Goal: Task Accomplishment & Management: Complete application form

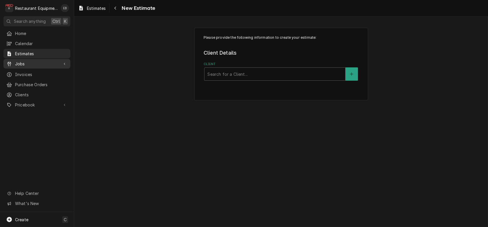
click at [43, 67] on span "Jobs" at bounding box center [37, 64] width 44 height 6
click at [42, 76] on span "Jobs" at bounding box center [41, 74] width 52 height 6
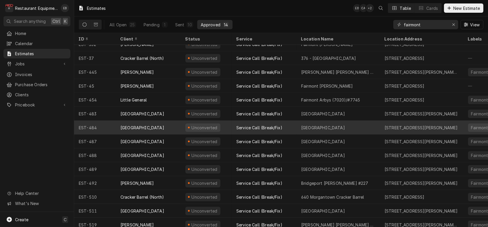
scroll to position [17, 0]
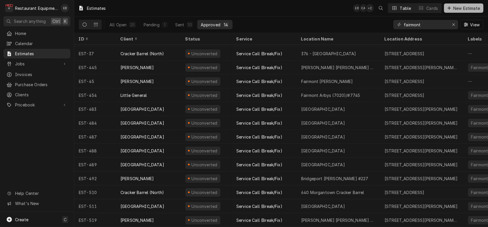
click at [448, 10] on icon "Dynamic Content Wrapper" at bounding box center [449, 8] width 3 height 4
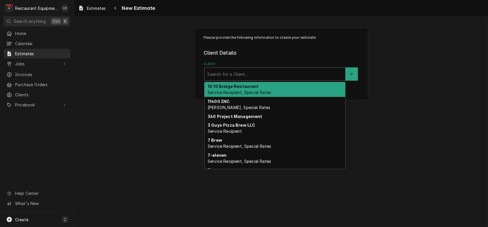
click at [250, 79] on div "Client" at bounding box center [274, 74] width 135 height 10
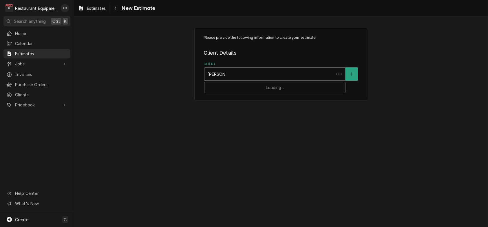
type input "[PERSON_NAME] [PERSON_NAME]"
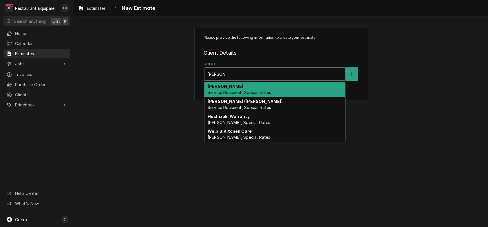
click at [244, 95] on span "Service Recipient, Special Rates" at bounding box center [239, 92] width 63 height 5
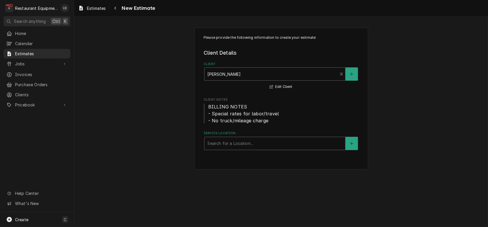
click at [236, 149] on div "Service Location" at bounding box center [274, 143] width 135 height 10
type input "bridgeport"
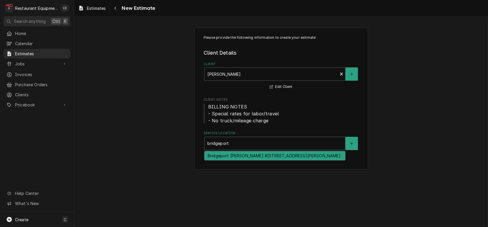
click at [246, 160] on div "Bridgeport Bob Evans #227 / 1607 Johnson Ave, Bridgeport, WV 26330" at bounding box center [275, 156] width 141 height 9
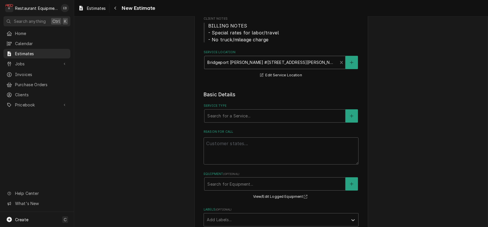
scroll to position [96, 0]
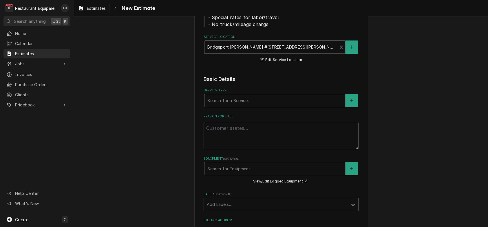
click at [245, 106] on div "Service Type" at bounding box center [274, 101] width 135 height 10
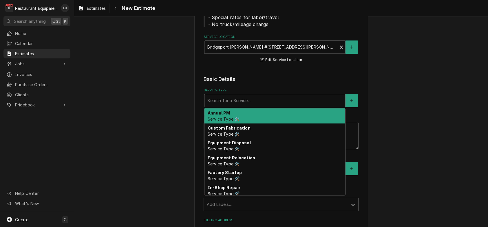
type textarea "x"
type input "b"
type textarea "x"
type input "br"
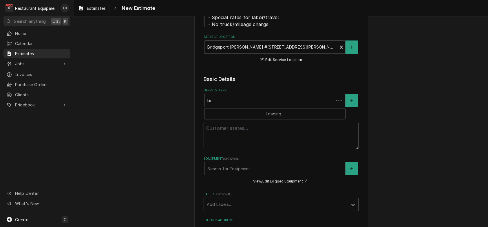
type textarea "x"
type input "bre"
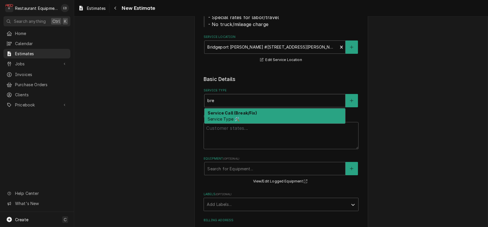
click at [242, 116] on strong "Service Call (Break/Fix)" at bounding box center [232, 113] width 49 height 5
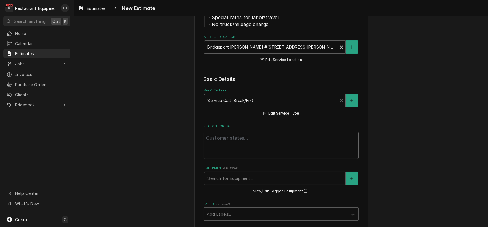
click at [239, 159] on textarea "Reason For Call" at bounding box center [281, 145] width 155 height 27
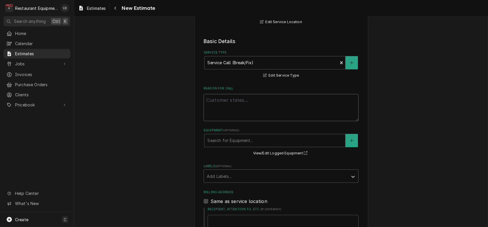
scroll to position [135, 0]
paste textarea "Stove not wanting to fully light."
type textarea "x"
type textarea "Stove not wanting to fully light."
type textarea "x"
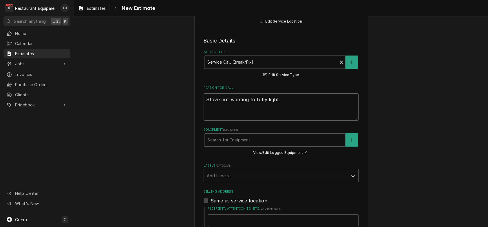
type textarea "Stove not wanting to fully light."
type textarea "x"
type textarea "Stove not wanting to fully light."
type textarea "x"
type textarea "Stove not wanting to fully light."
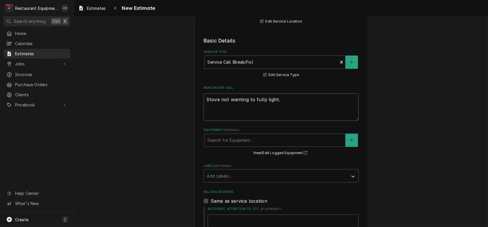
paste textarea "8/28/25 Time in: 1000 Time out:1115 Truck: 302 4 Burner Cooktop M-? S-? Arrived…"
type textarea "x"
type textarea "Stove not wanting to fully light. 8/28/25 Time in: 1000 Time out:1115 Truck: 30…"
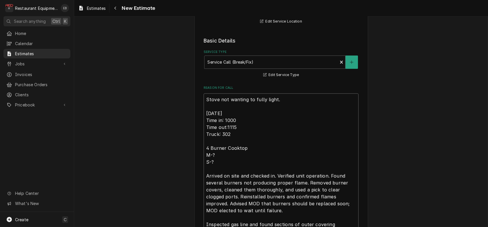
scroll to position [190, 0]
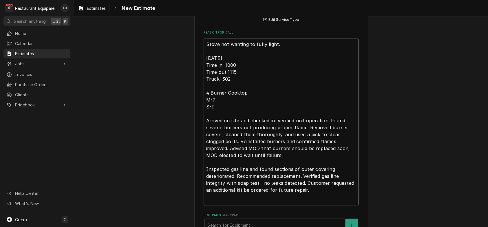
click at [208, 78] on textarea "Stove not wanting to fully light. 8/28/25 Time in: 1000 Time out:1115 Truck: 30…" at bounding box center [281, 122] width 155 height 168
type textarea "x"
type textarea "Stove not wanting to fully light. 8/28/25 Time in: 1000 Time out:1115 Truck: 30…"
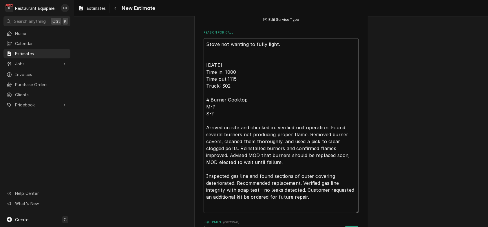
type textarea "x"
type textarea "Stove not wanting to fully light. T 8/28/25 Time in: 1000 Time out:1115 Truck: …"
type textarea "x"
type textarea "Stove not wanting to fully light. Te 8/28/25 Time in: 1000 Time out:1115 Truck:…"
type textarea "x"
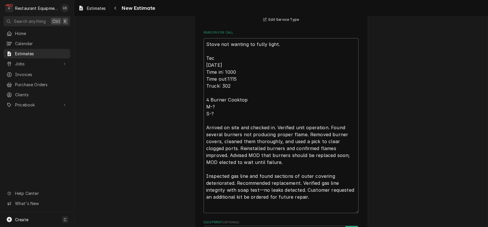
type textarea "Stove not wanting to fully light. Tech 8/28/25 Time in: 1000 Time out:1115 Truc…"
type textarea "x"
type textarea "Stove not wanting to fully light. Tech 8/28/25 Time in: 1000 Time out:1115 Truc…"
type textarea "x"
type textarea "Stove not wanting to fully light. Tech N 8/28/25 Time in: 1000 Time out:1115 Tr…"
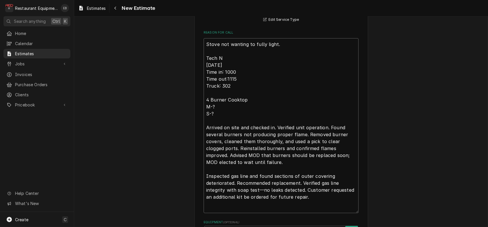
type textarea "x"
type textarea "Stove not wanting to fully light. Tech No 8/28/25 Time in: 1000 Time out:1115 T…"
type textarea "x"
type textarea "Stove not wanting to fully light. Tech Not 8/28/25 Time in: 1000 Time out:1115 …"
type textarea "x"
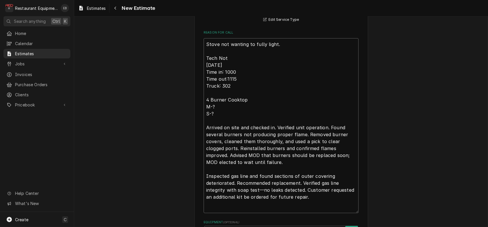
type textarea "Stove not wanting to fully light. Tech Not4 8/28/25 Time in: 1000 Time out:1115…"
type textarea "x"
type textarea "Stove not wanting to fully light. Tech Not4e 8/28/25 Time in: 1000 Time out:111…"
type textarea "x"
type textarea "Stove not wanting to fully light. Tech Not4e= 8/28/25 Time in: 1000 Time out:11…"
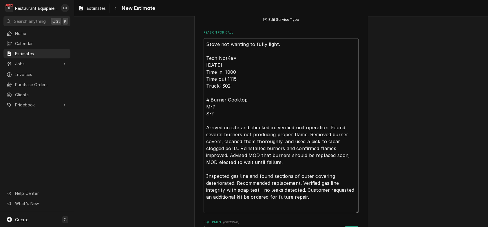
type textarea "x"
type textarea "Stove not wanting to fully light. Tech Not4e 8/28/25 Time in: 1000 Time out:111…"
type textarea "x"
type textarea "Stove not wanting to fully light. Tech Not4 8/28/25 Time in: 1000 Time out:1115…"
type textarea "x"
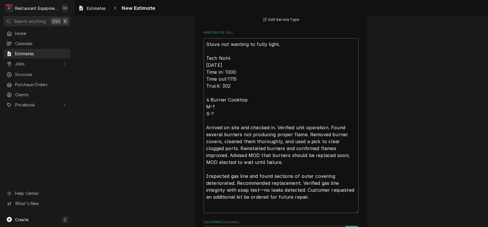
type textarea "Stove not wanting to fully light. Tech Not 8/28/25 Time in: 1000 Time out:1115 …"
type textarea "x"
type textarea "Stove not wanting to fully light. Tech Note 8/28/25 Time in: 1000 Time out:1115…"
type textarea "x"
type textarea "Stove not wanting to fully light. Tech Notes 8/28/25 Time in: 1000 Time out:111…"
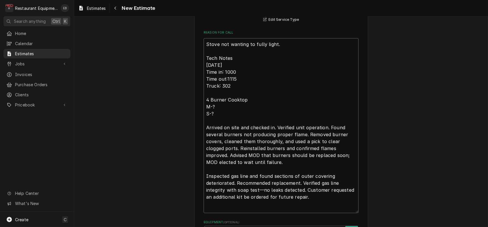
type textarea "x"
type textarea "Stove not wanting to fully light. Tech Notes: 8/28/25 Time in: 1000 Time out:11…"
drag, startPoint x: 201, startPoint y: 70, endPoint x: 212, endPoint y: 69, distance: 11.0
click at [204, 70] on textarea "Stove not wanting to fully light. Tech Notes: 8/28/25 Time in: 1000 Time out:11…" at bounding box center [281, 125] width 155 height 175
type textarea "x"
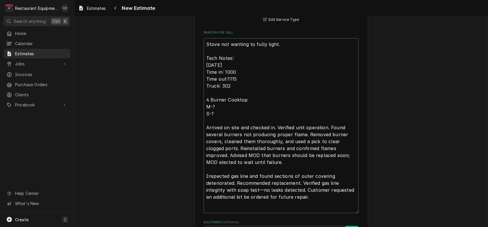
type textarea "Stove not wanting to fully light. Tech Notes: 8/28/25 Time in: 1000 Time out:11…"
type textarea "x"
type textarea "R Stove not wanting to fully light. Tech Notes: 8/28/25 Time in: 1000 Time out:…"
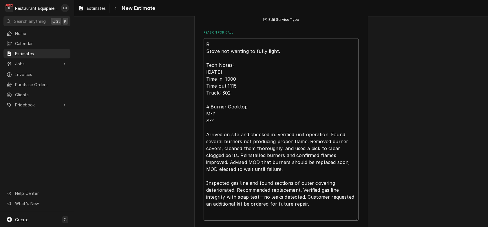
type textarea "x"
type textarea "RO Stove not wanting to fully light. Tech Notes: 8/28/25 Time in: 1000 Time out…"
type textarea "x"
type textarea "ROO Stove not wanting to fully light. Tech Notes: 8/28/25 Time in: 1000 Time ou…"
type textarea "x"
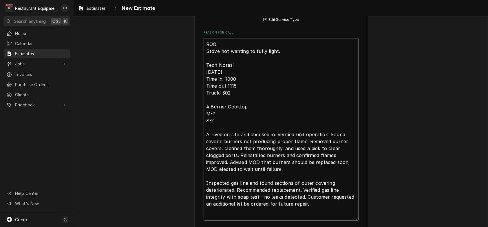
type textarea "ROO- Stove not wanting to fully light. Tech Notes: 8/28/25 Time in: 1000 Time o…"
type textarea "x"
type textarea "ROO- Stove not wanting to fully light. Tech Notes: 8/28/25 Time in: 1000 Time o…"
type textarea "x"
type textarea "ROO-8 Stove not wanting to fully light. Tech Notes: 8/28/25 Time in: 1000 Time …"
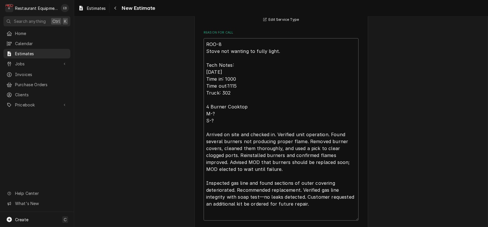
type textarea "x"
type textarea "ROO-87 Stove not wanting to fully light. Tech Notes: 8/28/25 Time in: 1000 Time…"
type textarea "x"
type textarea "ROO-872 Stove not wanting to fully light. Tech Notes: 8/28/25 Time in: 1000 Tim…"
type textarea "x"
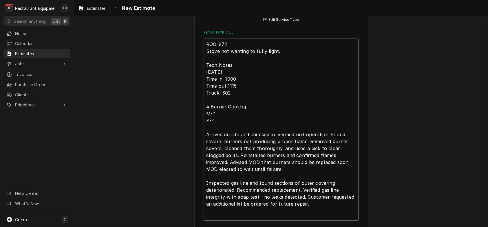
type textarea "ROO-8728 Stove not wanting to fully light. Tech Notes: 8/28/25 Time in: 1000 Ti…"
type textarea "x"
type textarea "ROO-872 Stove not wanting to fully light. Tech Notes: 8/28/25 Time in: 1000 Tim…"
type textarea "x"
type textarea "ROO-8727 Stove not wanting to fully light. Tech Notes: 8/28/25 Time in: 1000 Ti…"
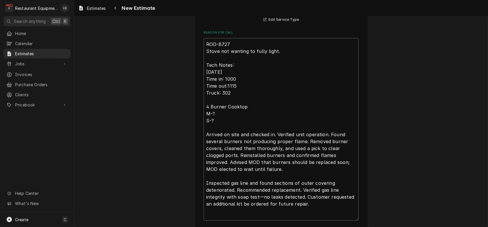
type textarea "x"
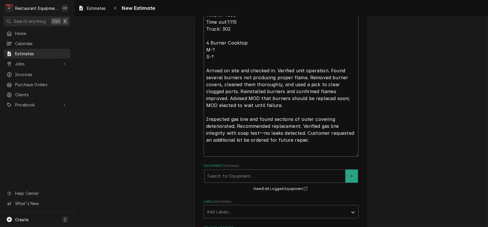
scroll to position [268, 0]
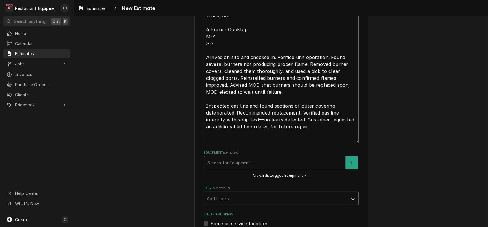
type textarea "ROO-8727 Stove not wanting to fully light. Tech Notes: 8/28/25 Time in: 1000 Ti…"
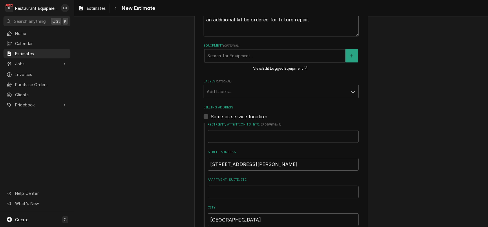
scroll to position [384, 0]
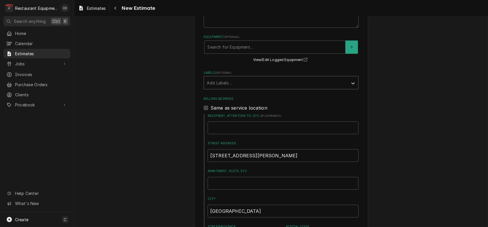
click at [282, 88] on div "Labels" at bounding box center [276, 83] width 138 height 10
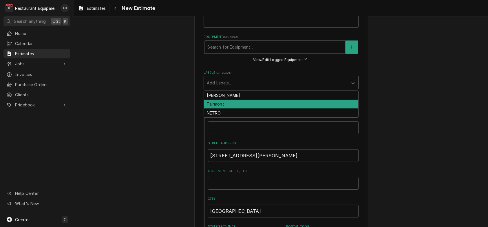
click at [239, 109] on div "Fairmont" at bounding box center [281, 104] width 154 height 9
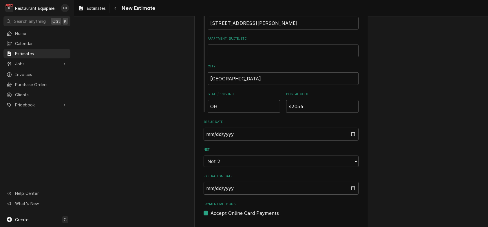
type textarea "x"
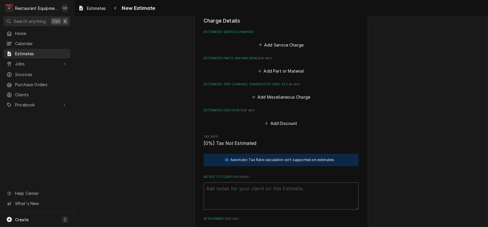
scroll to position [751, 0]
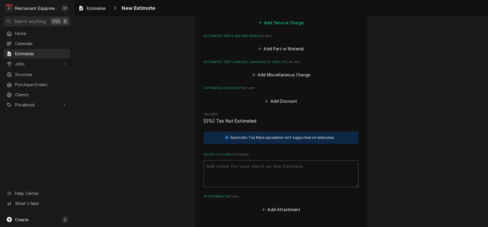
click at [276, 27] on button "Add Service Charge" at bounding box center [281, 23] width 47 height 8
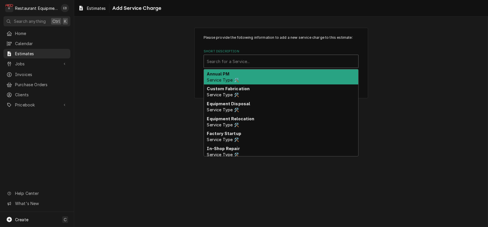
drag, startPoint x: 263, startPoint y: 76, endPoint x: 254, endPoint y: 69, distance: 11.5
click at [262, 67] on div "Short Description" at bounding box center [281, 61] width 149 height 10
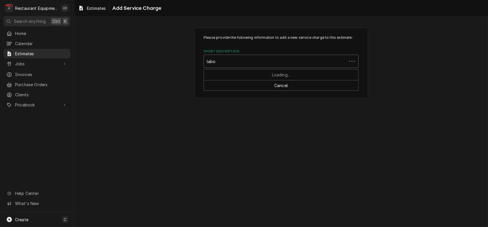
type input "labor"
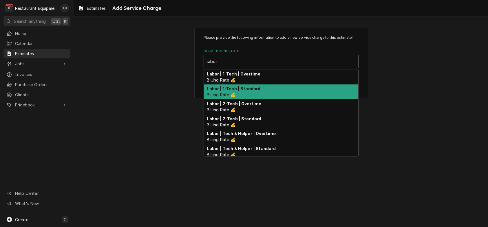
click at [289, 100] on div "Labor | 1-Tech | Standard Billing Rate 💰" at bounding box center [281, 92] width 154 height 15
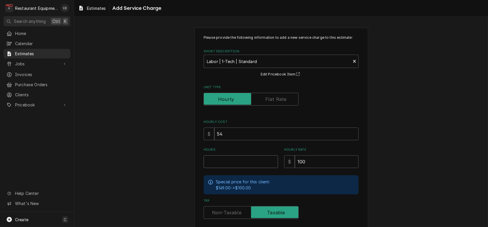
click at [250, 168] on input "Hours" at bounding box center [241, 162] width 74 height 13
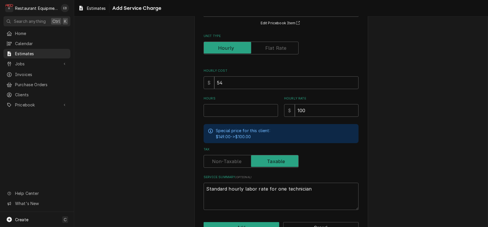
scroll to position [58, 0]
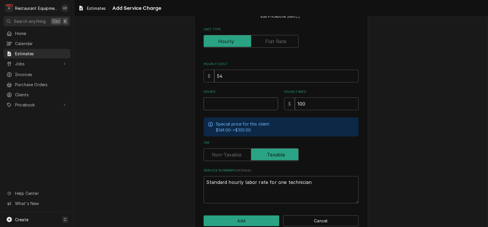
click at [247, 110] on input "Hours" at bounding box center [241, 104] width 74 height 13
type textarea "x"
type input "4"
type textarea "x"
type input "4.2"
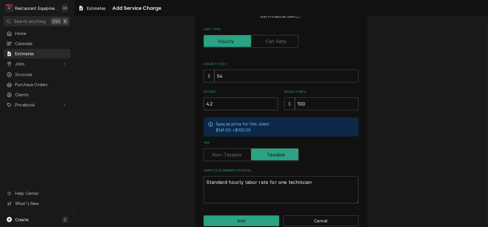
type textarea "x"
type input "4.25"
type textarea "x"
type input "4.25"
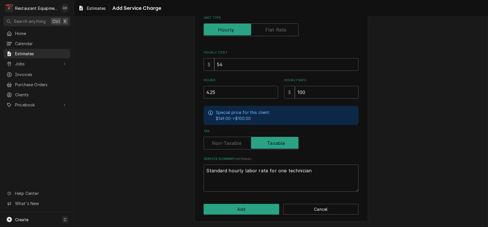
scroll to position [103, 0]
click at [256, 206] on button "Add" at bounding box center [242, 209] width 76 height 11
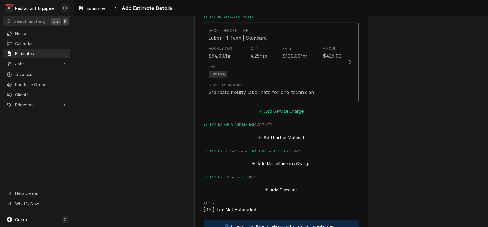
type textarea "x"
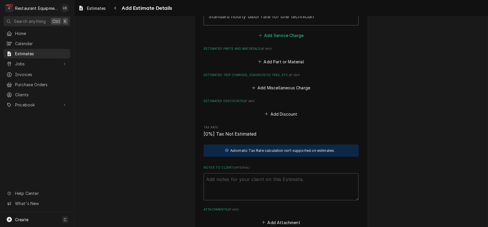
scroll to position [820, 0]
click at [285, 65] on button "Add Part or Material" at bounding box center [281, 61] width 48 height 8
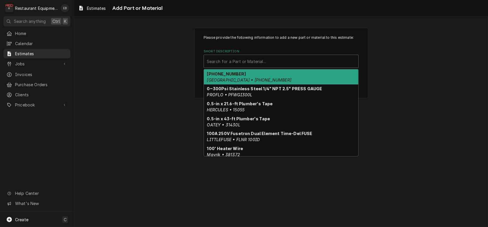
click at [255, 67] on div "Short Description" at bounding box center [281, 61] width 149 height 10
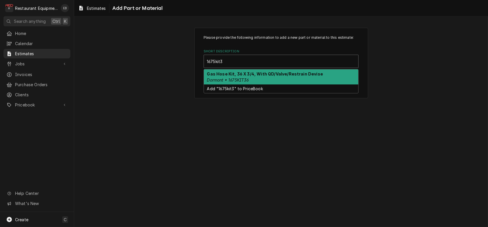
type input "1675kit36"
click at [262, 76] on strong "Gas Hose Kit, 36 X 3/4, With QD/Valve/Restrain Devise" at bounding box center [265, 74] width 116 height 5
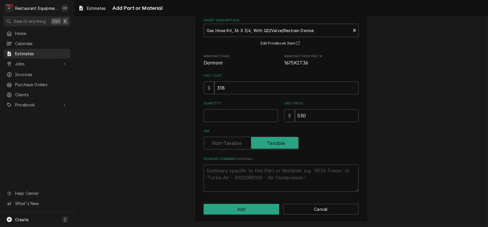
scroll to position [63, 0]
click at [256, 110] on input "Quantity" at bounding box center [241, 116] width 74 height 13
type textarea "x"
type input "3"
type textarea "x"
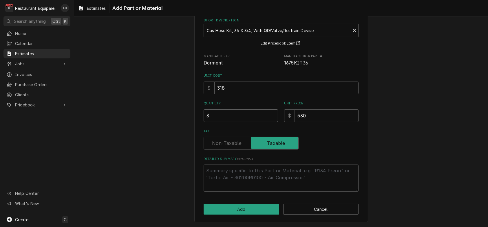
type input "3"
click at [250, 206] on button "Add" at bounding box center [242, 209] width 76 height 11
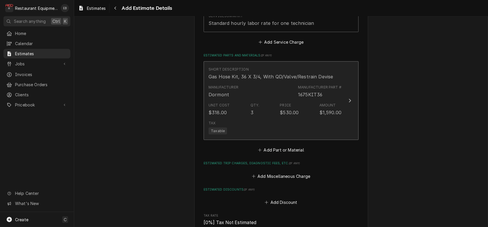
type textarea "x"
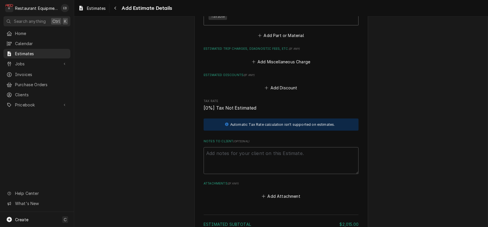
scroll to position [928, 0]
click at [287, 39] on button "Add Part or Material" at bounding box center [281, 35] width 48 height 8
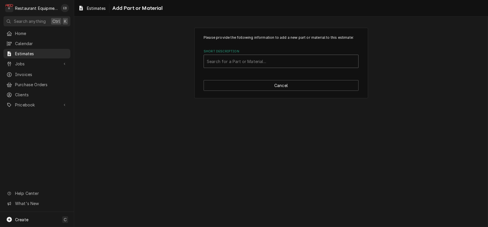
click at [247, 67] on div "Short Description" at bounding box center [281, 61] width 149 height 10
type input "miscell"
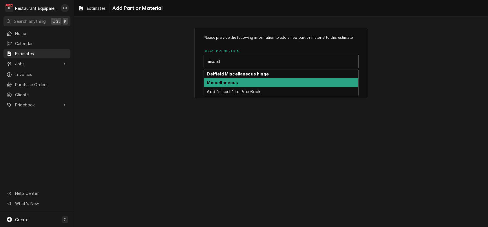
click at [245, 87] on div "Miscellaneous" at bounding box center [281, 83] width 154 height 9
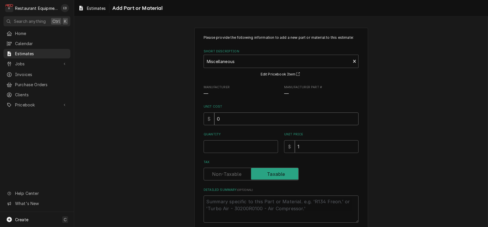
click at [238, 125] on input "0" at bounding box center [286, 119] width 144 height 13
type textarea "x"
type input "9"
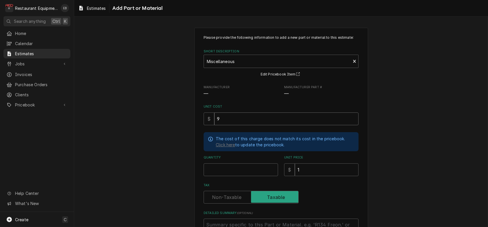
type textarea "x"
type input "9.5"
type textarea "x"
type input "9.56"
type textarea "x"
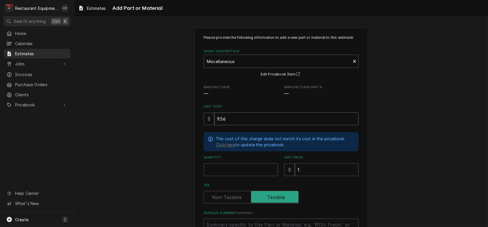
type input "9.56"
click at [230, 176] on input "Quantity" at bounding box center [241, 170] width 74 height 13
type textarea "x"
type input "1"
click at [320, 176] on input "1" at bounding box center [327, 170] width 64 height 13
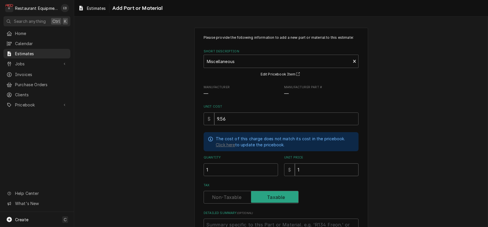
type textarea "x"
type input "1"
type textarea "x"
type input "14"
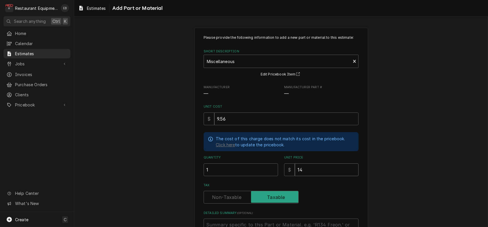
type textarea "x"
type input "14.6"
type textarea "x"
type input "14.62"
type textarea "x"
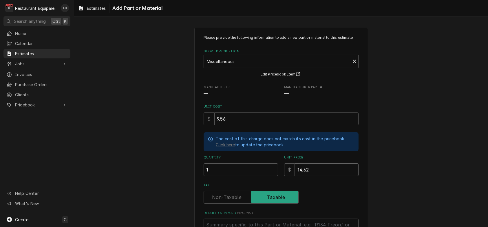
type input "14.62"
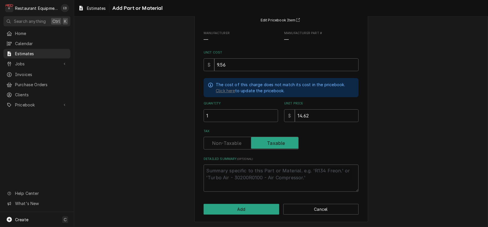
scroll to position [87, 0]
click at [247, 173] on textarea "Detailed Summary ( optional )" at bounding box center [281, 178] width 155 height 27
type textarea "M"
type textarea "x"
type textarea "Mi"
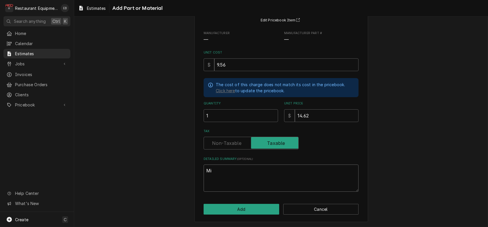
type textarea "x"
type textarea "Mis"
type textarea "x"
type textarea "Misc"
type textarea "x"
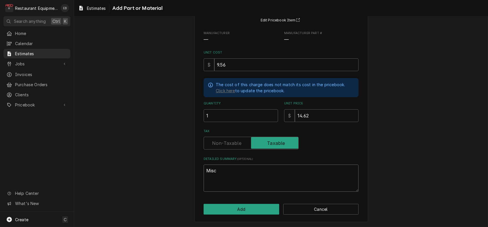
type textarea "Misce"
type textarea "x"
type textarea "Miscel"
type textarea "x"
type textarea "Miscell"
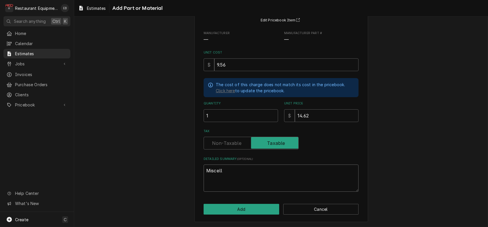
type textarea "x"
type textarea "Miscella"
type textarea "x"
type textarea "Miscellan"
type textarea "x"
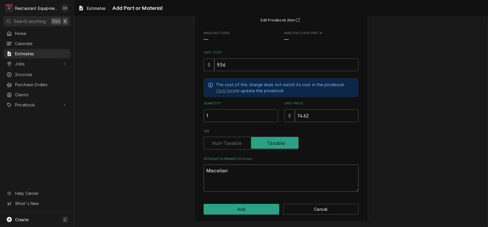
type textarea "Miscellane"
type textarea "x"
type textarea "Miscellaneo"
type textarea "x"
type textarea "Miscellaneou"
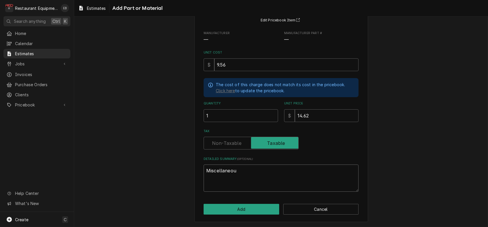
type textarea "x"
type textarea "Miscellaneous"
type textarea "x"
type textarea "Miscellaneous"
type textarea "x"
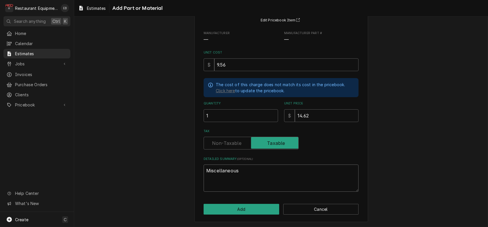
type textarea "Miscellaneous F"
type textarea "x"
type textarea "Miscellaneous Fa"
type textarea "x"
type textarea "Miscellaneous Fas"
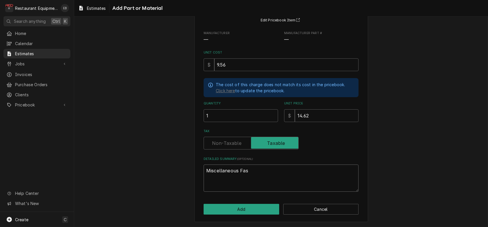
type textarea "x"
type textarea "Miscellaneous Fast"
type textarea "x"
type textarea "Miscellaneous Faste"
type textarea "x"
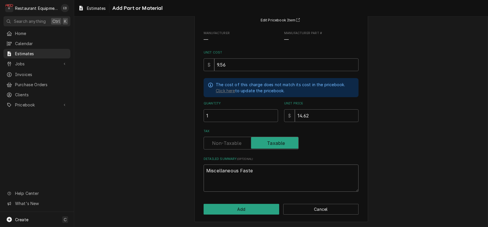
type textarea "Miscellaneous Fasten"
type textarea "x"
type textarea "Miscellaneous Fastene"
type textarea "x"
type textarea "Miscellaneous Fastener"
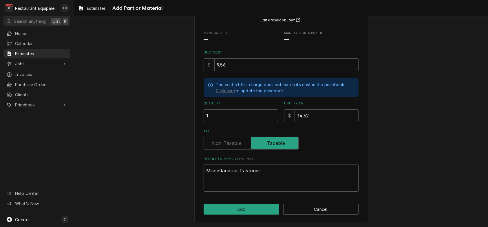
type textarea "x"
type textarea "Miscellaneous Fasteners"
type textarea "x"
type textarea "Miscellaneous Fasteners"
click at [254, 206] on button "Add" at bounding box center [242, 209] width 76 height 11
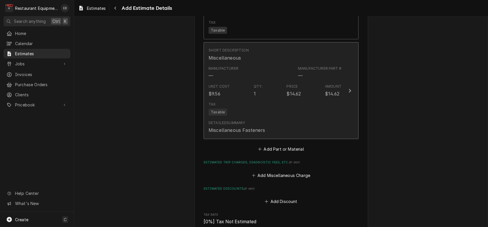
type textarea "x"
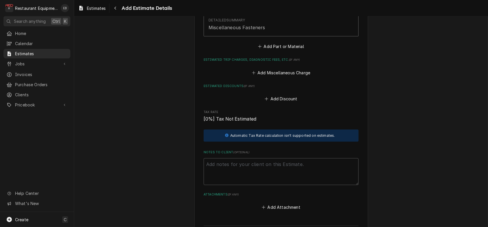
scroll to position [1017, 0]
click at [293, 76] on button "Add Miscellaneous Charge" at bounding box center [281, 72] width 60 height 8
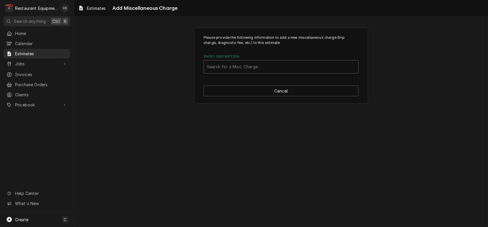
click at [277, 72] on div "Short Description" at bounding box center [281, 67] width 149 height 10
type input "shipping"
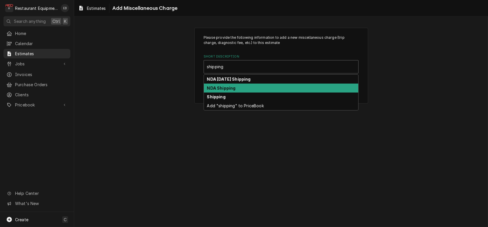
click at [227, 91] on strong "NDA Shipping" at bounding box center [221, 88] width 29 height 5
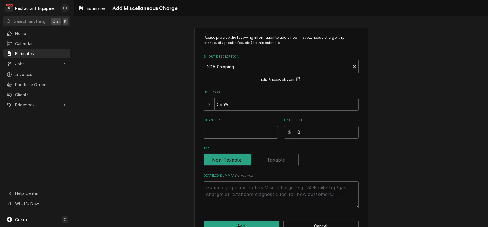
click at [251, 139] on input "Quantity" at bounding box center [241, 132] width 74 height 13
type textarea "x"
type input "1"
click at [319, 156] on div "Please provide the following information to add a new miscellaneous charge (tri…" at bounding box center [281, 122] width 155 height 174
click at [312, 139] on input "0" at bounding box center [327, 132] width 64 height 13
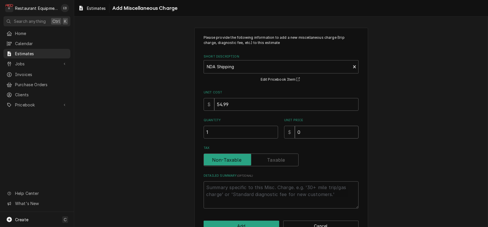
type textarea "x"
type input "5"
type textarea "x"
type input "54"
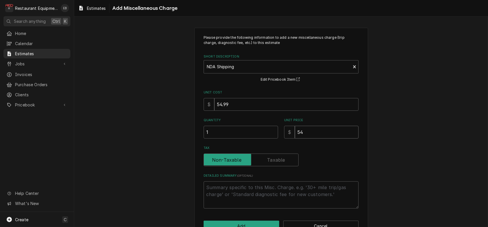
type textarea "x"
type input "54.9"
type textarea "x"
type input "54.99"
type textarea "x"
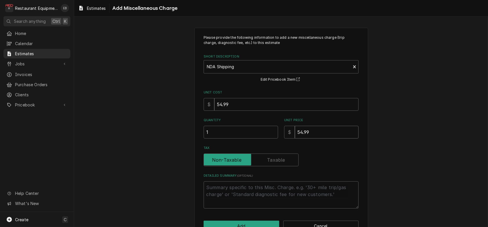
type input "54.99"
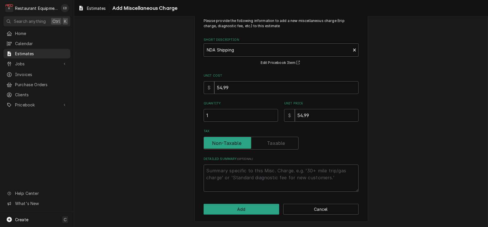
scroll to position [41, 0]
click at [264, 207] on button "Add" at bounding box center [242, 209] width 76 height 11
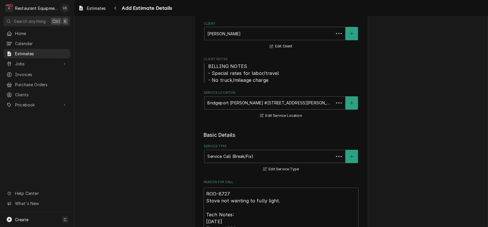
scroll to position [1010, 0]
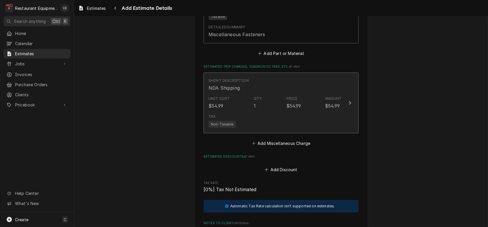
type textarea "x"
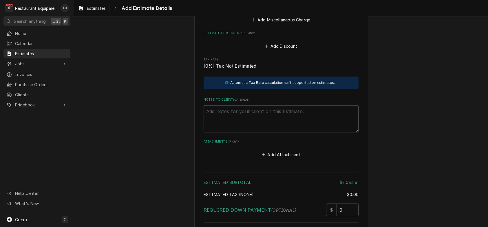
scroll to position [1164, 0]
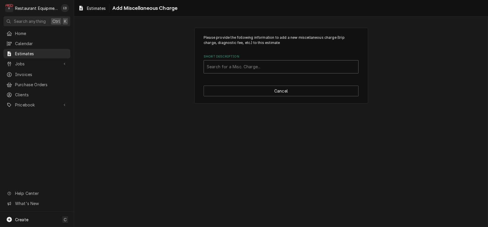
click at [269, 72] on div "Short Description" at bounding box center [281, 67] width 149 height 10
type input "truck"
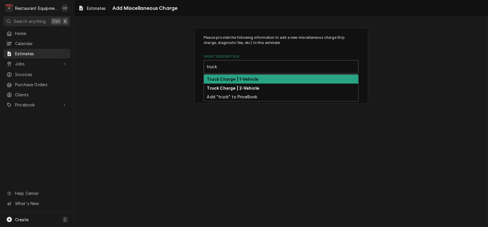
click at [264, 84] on div "Truck Charge | 1-Vehicle" at bounding box center [281, 79] width 154 height 9
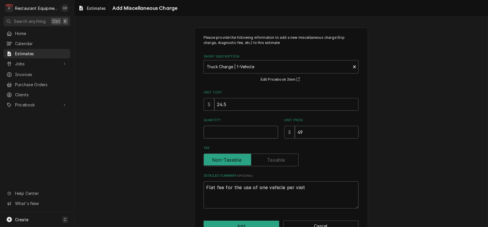
click at [248, 139] on input "Quantity" at bounding box center [241, 132] width 74 height 13
type textarea "x"
type input "2"
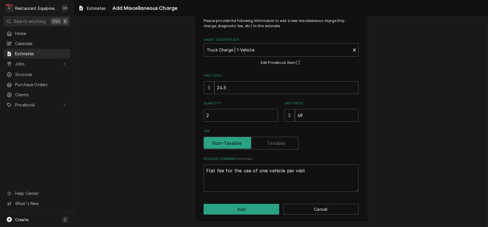
scroll to position [41, 0]
click at [268, 209] on button "Add" at bounding box center [242, 209] width 76 height 11
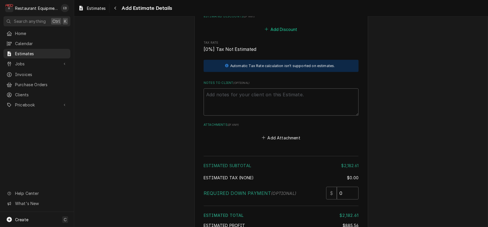
type textarea "x"
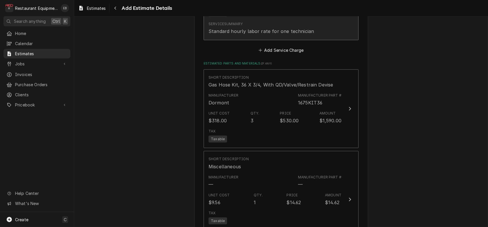
scroll to position [809, 0]
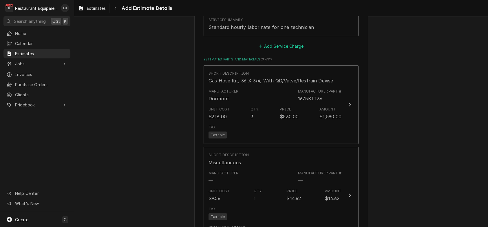
click at [278, 50] on button "Add Service Charge" at bounding box center [281, 46] width 47 height 8
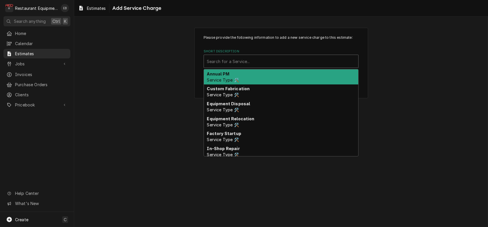
click at [250, 67] on div "Short Description" at bounding box center [281, 61] width 149 height 10
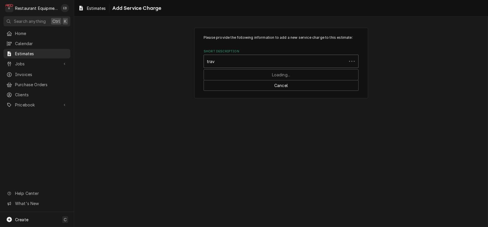
type input "trave"
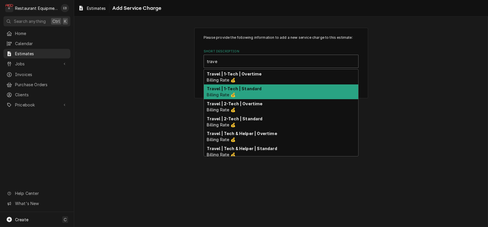
click at [231, 97] on span "Billing Rate 💰" at bounding box center [221, 94] width 28 height 5
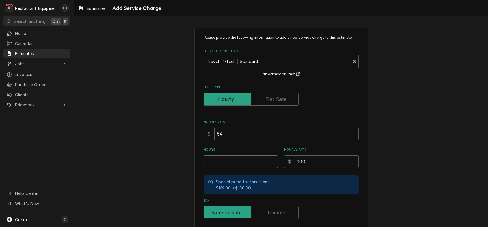
click at [232, 168] on input "Hours" at bounding box center [241, 162] width 74 height 13
type textarea "x"
type input "2"
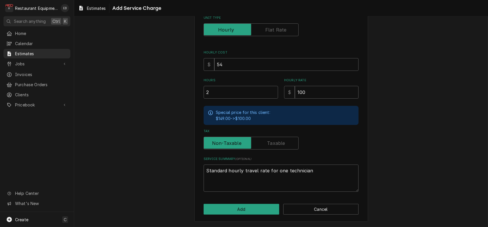
scroll to position [96, 0]
click at [238, 214] on button "Add" at bounding box center [242, 209] width 76 height 11
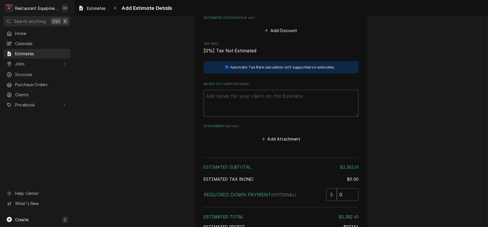
scroll to position [1312, 0]
click at [275, 9] on button "Add Miscellaneous Charge" at bounding box center [281, 5] width 60 height 8
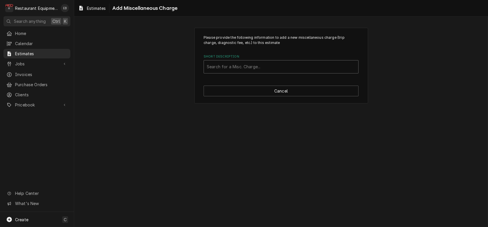
click at [278, 71] on div "Short Description" at bounding box center [281, 67] width 149 height 10
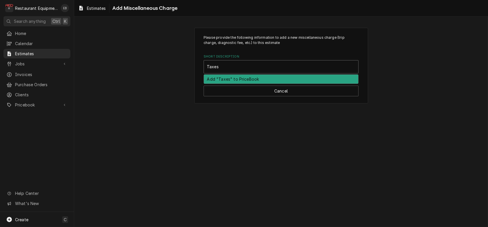
click at [273, 84] on div "Add "Taxes" to PriceBook" at bounding box center [281, 79] width 154 height 9
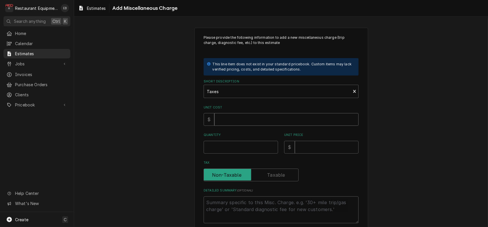
click at [243, 126] on input "Unit Cost" at bounding box center [286, 119] width 144 height 13
click at [230, 154] on input "Quantity" at bounding box center [241, 147] width 74 height 13
click at [314, 154] on input "Unit Price" at bounding box center [327, 147] width 64 height 13
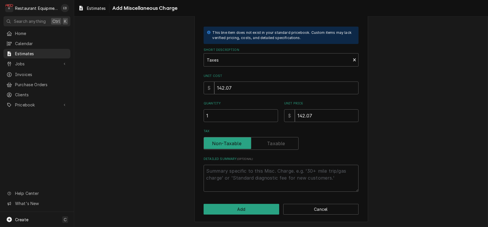
scroll to position [57, 0]
click at [256, 208] on button "Add" at bounding box center [242, 209] width 76 height 11
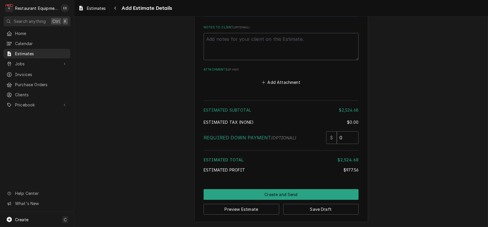
scroll to position [1636, 0]
click at [356, 207] on button "Save Draft" at bounding box center [321, 209] width 76 height 11
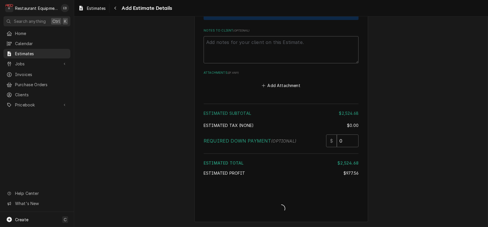
scroll to position [1632, 0]
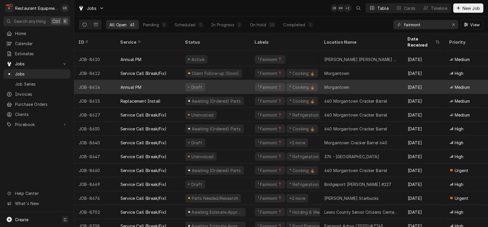
scroll to position [398, 0]
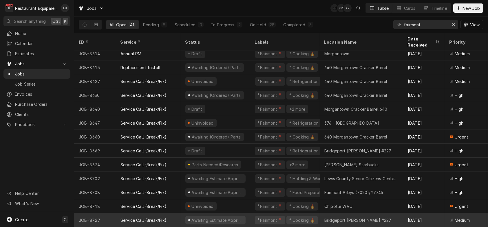
click at [181, 215] on div "Service Call (Break/Fix)" at bounding box center [148, 221] width 65 height 14
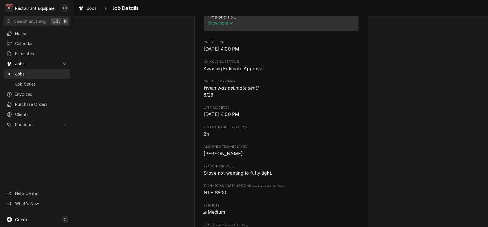
scroll to position [290, 0]
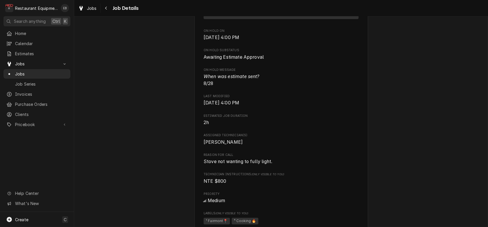
click at [221, 14] on span "Show more" at bounding box center [220, 11] width 25 height 5
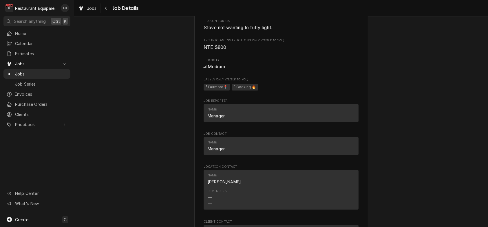
scroll to position [521, 0]
drag, startPoint x: 209, startPoint y: 111, endPoint x: 229, endPoint y: 116, distance: 20.6
drag, startPoint x: 199, startPoint y: 109, endPoint x: 271, endPoint y: 110, distance: 71.6
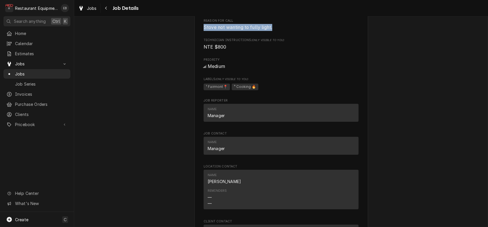
click at [271, 30] on span "Stove not wanting to fully light." at bounding box center [238, 28] width 69 height 6
copy span "Stove not wanting to fully light."
click at [290, 12] on span "Bryan Sanders" at bounding box center [281, 8] width 155 height 7
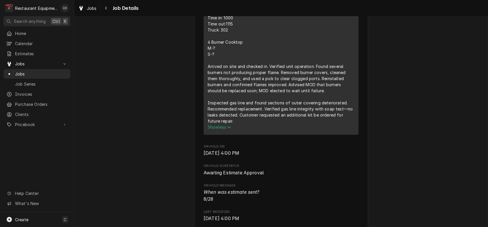
scroll to position [270, 0]
drag, startPoint x: 204, startPoint y: 64, endPoint x: 264, endPoint y: 176, distance: 126.6
click at [265, 125] on div "8/28/25 Time in: 1000 Time out:1115 Truck: 302 4 Burner Cooktop M-? S-? Arrived…" at bounding box center [281, 68] width 147 height 116
copy div "8/28/25 Time in: 1000 Time out:1115 Truck: 302 4 Burner Cooktop M-? S-? Arrived…"
click at [322, 68] on div "8/28/25 Time in: 1000 Time out:1115 Truck: 302 4 Burner Cooktop M-? S-? Arrived…" at bounding box center [281, 68] width 147 height 116
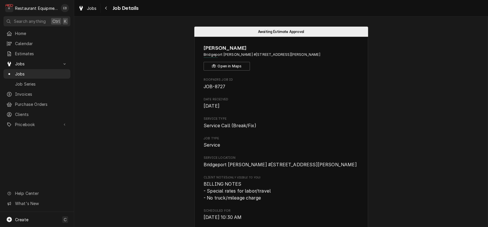
scroll to position [0, 0]
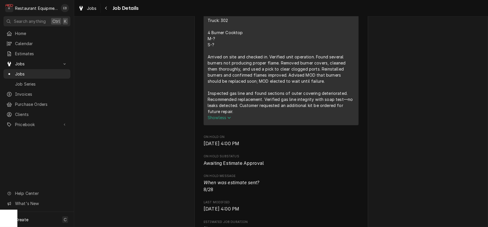
scroll to position [270, 0]
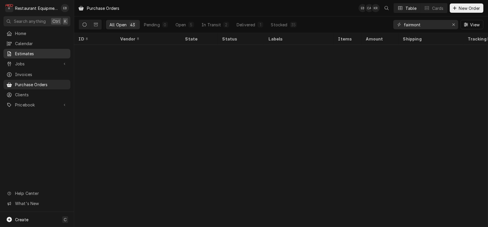
scroll to position [421, 0]
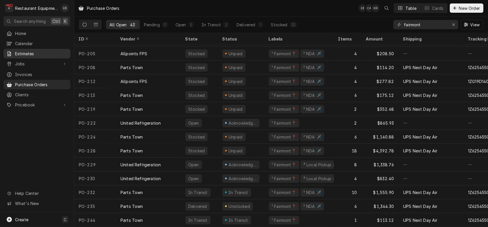
click at [24, 56] on span "Estimates" at bounding box center [41, 54] width 52 height 6
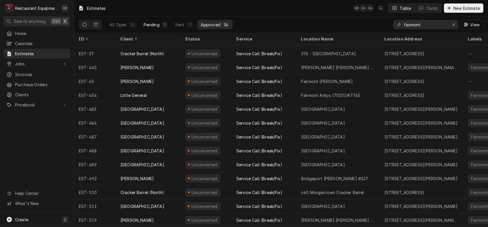
scroll to position [17, 0]
click at [134, 29] on button "All Open 25" at bounding box center [123, 24] width 34 height 9
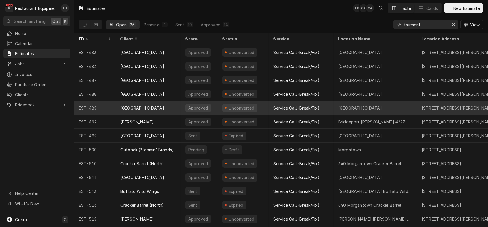
scroll to position [171, 0]
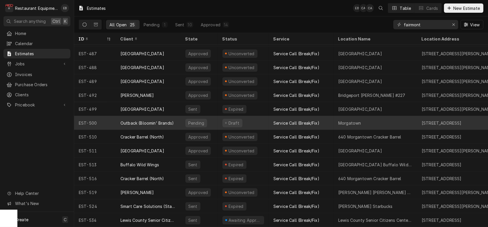
click at [174, 120] on div "Outback (Bloomin' Brands)" at bounding box center [147, 123] width 53 height 6
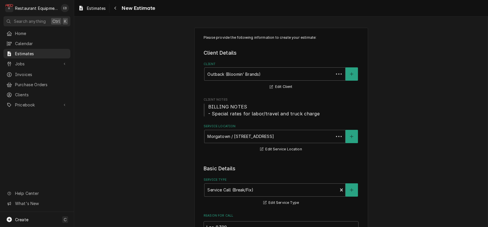
type textarea "x"
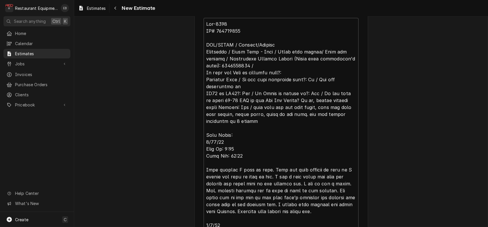
scroll to position [193, 0]
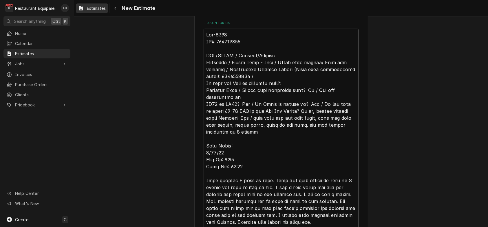
click at [98, 7] on span "Estimates" at bounding box center [96, 8] width 19 height 6
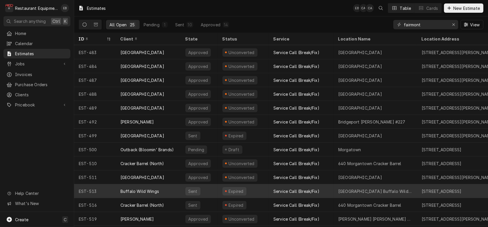
scroll to position [171, 0]
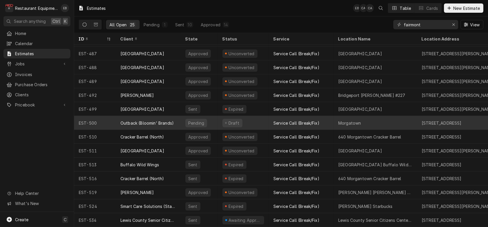
click at [155, 120] on div "Outback (Bloomin' Brands)" at bounding box center [147, 123] width 53 height 6
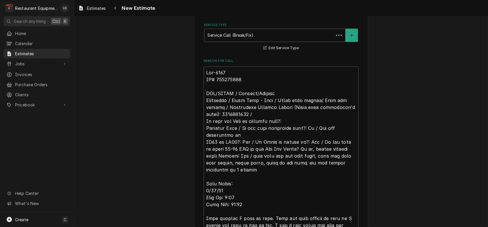
type textarea "x"
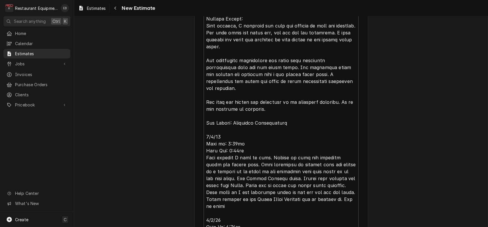
scroll to position [460, 0]
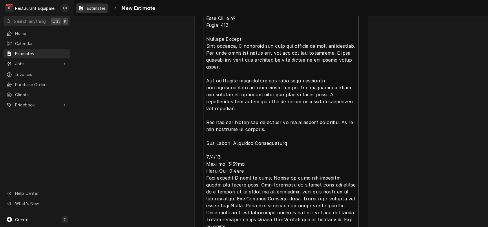
click at [98, 8] on span "Estimates" at bounding box center [96, 8] width 19 height 6
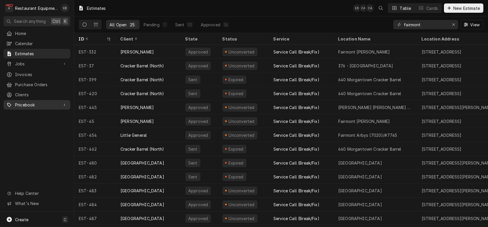
click at [35, 108] on span "Pricebook" at bounding box center [37, 105] width 44 height 6
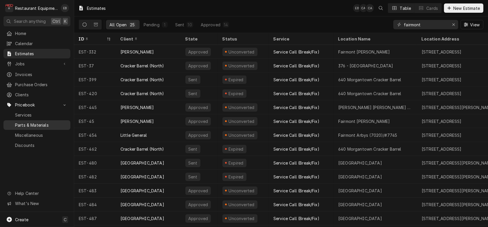
click at [34, 127] on span "Parts & Materials" at bounding box center [41, 125] width 52 height 6
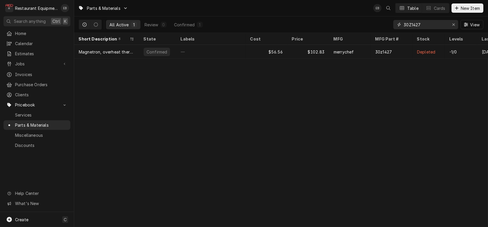
click at [452, 27] on icon "Erase input" at bounding box center [453, 25] width 3 height 4
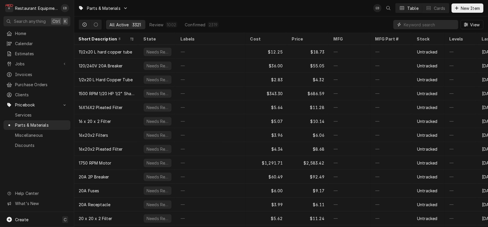
paste input "1675KIT36"
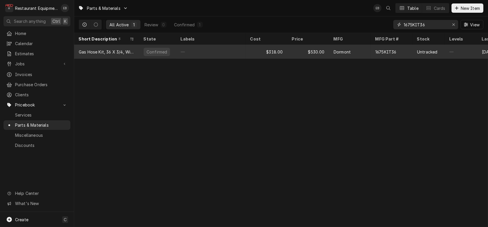
type input "1675KIT36"
click at [326, 55] on div "$530.00" at bounding box center [308, 52] width 42 height 14
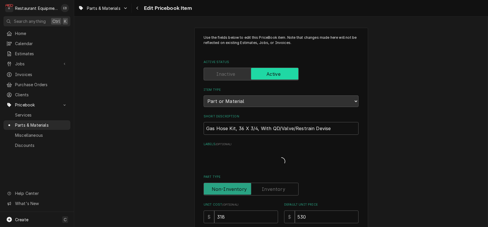
type textarea "x"
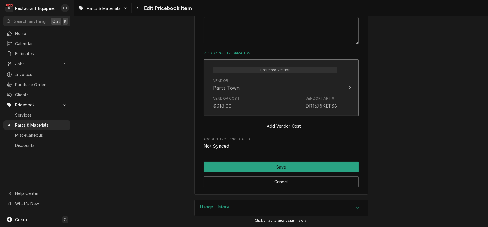
scroll to position [399, 0]
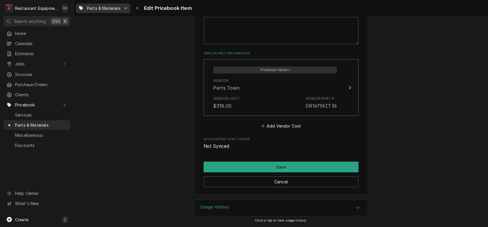
click at [105, 9] on span "Parts & Materials" at bounding box center [104, 8] width 34 height 6
click at [115, 30] on div "Parts & Materials" at bounding box center [104, 31] width 38 height 6
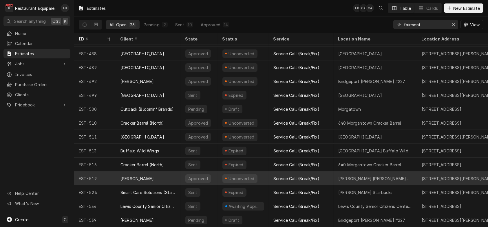
scroll to position [185, 0]
